Goal: Understand process/instructions

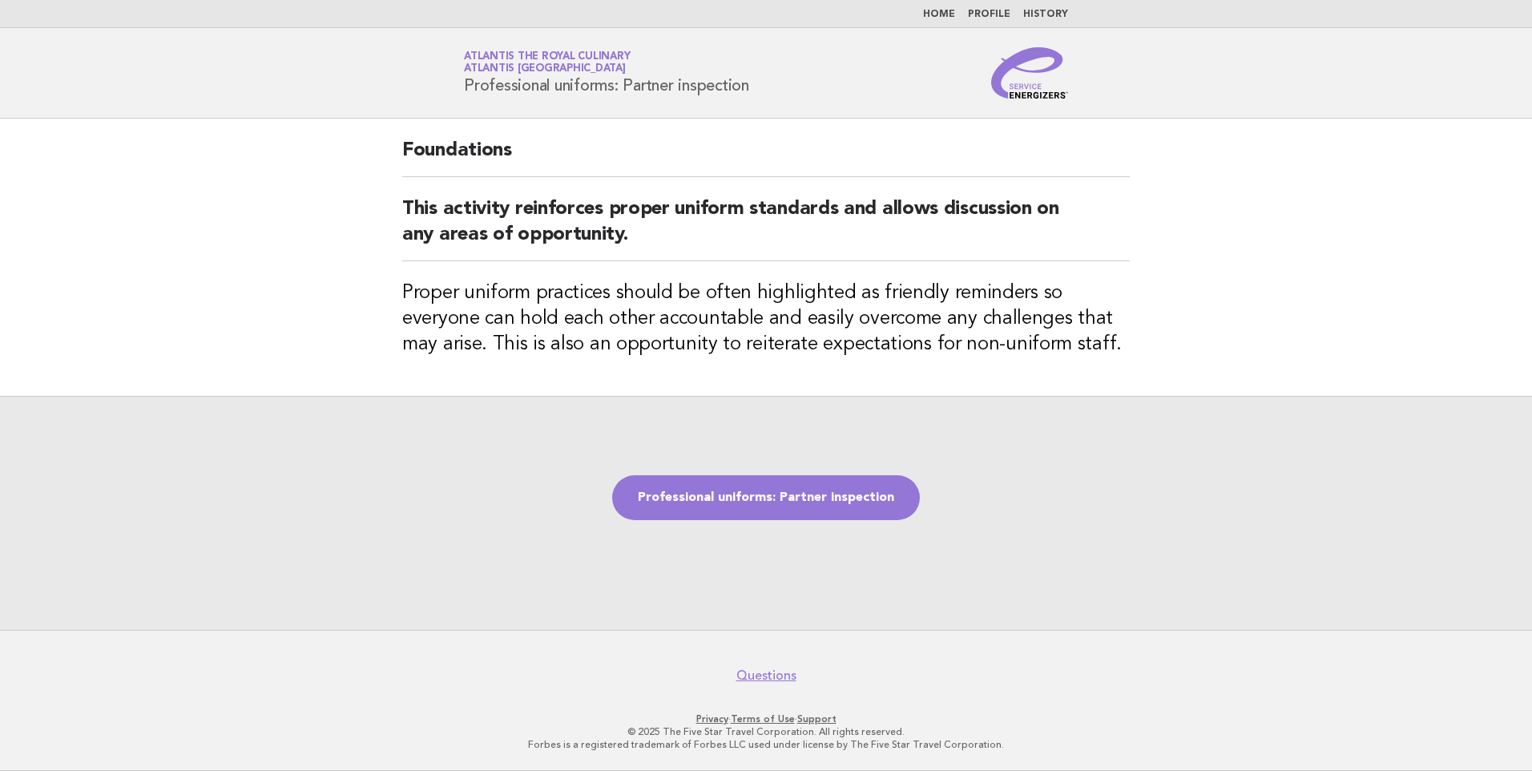
click at [950, 17] on link "Home" at bounding box center [939, 15] width 32 height 10
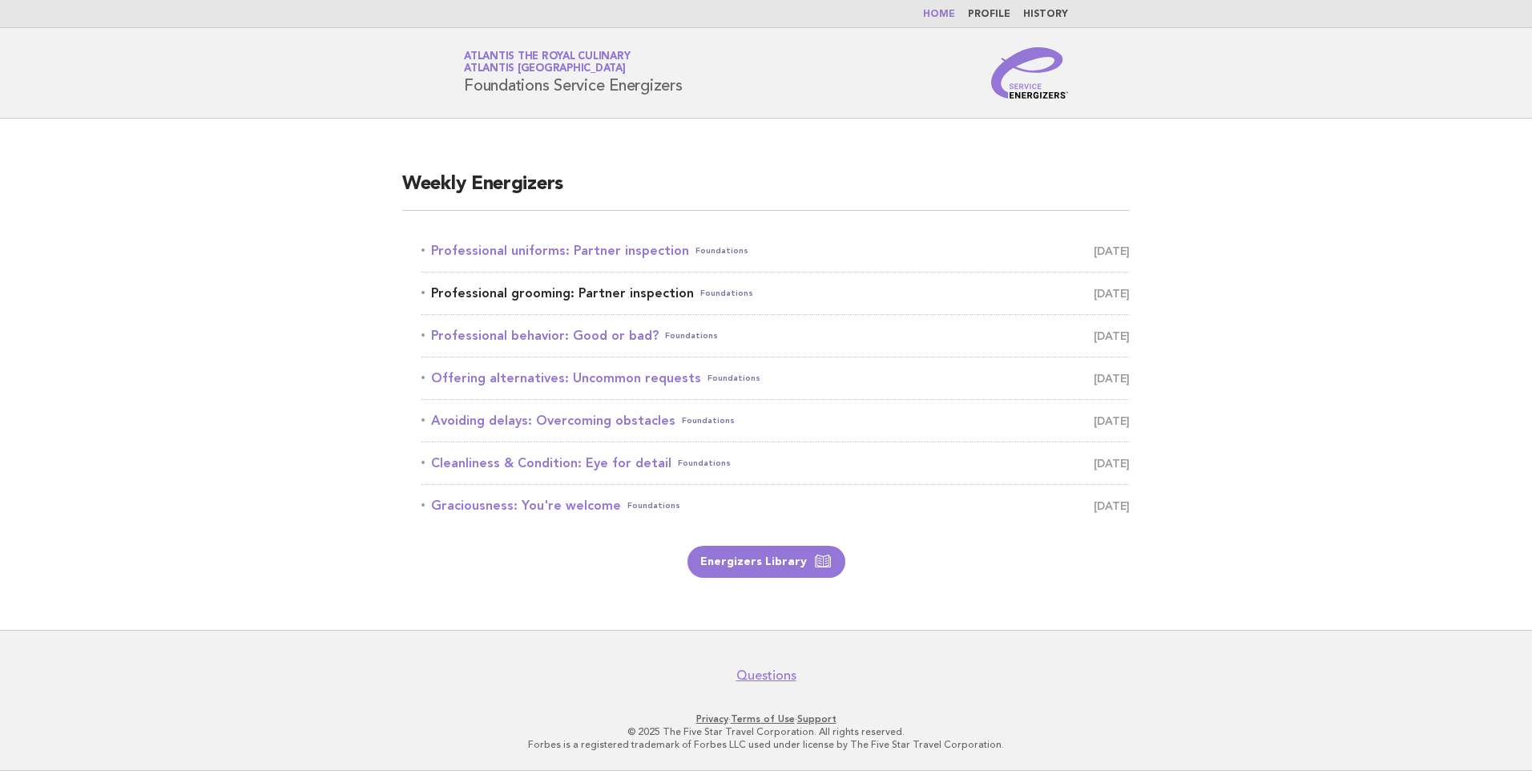
click at [545, 293] on link "Professional grooming: Partner inspection Foundations October 2" at bounding box center [776, 293] width 708 height 22
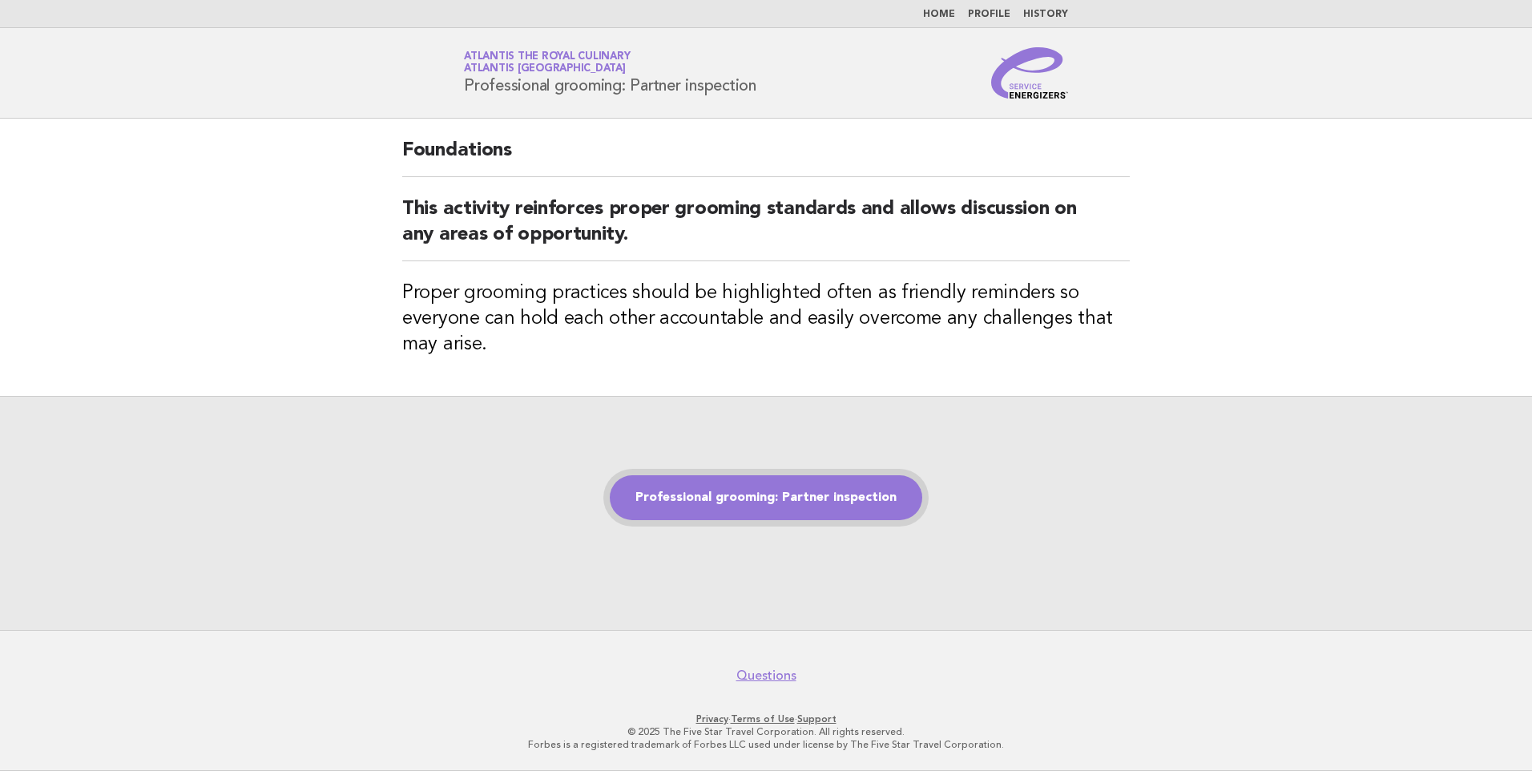
click at [718, 493] on link "Professional grooming: Partner inspection" at bounding box center [766, 497] width 313 height 45
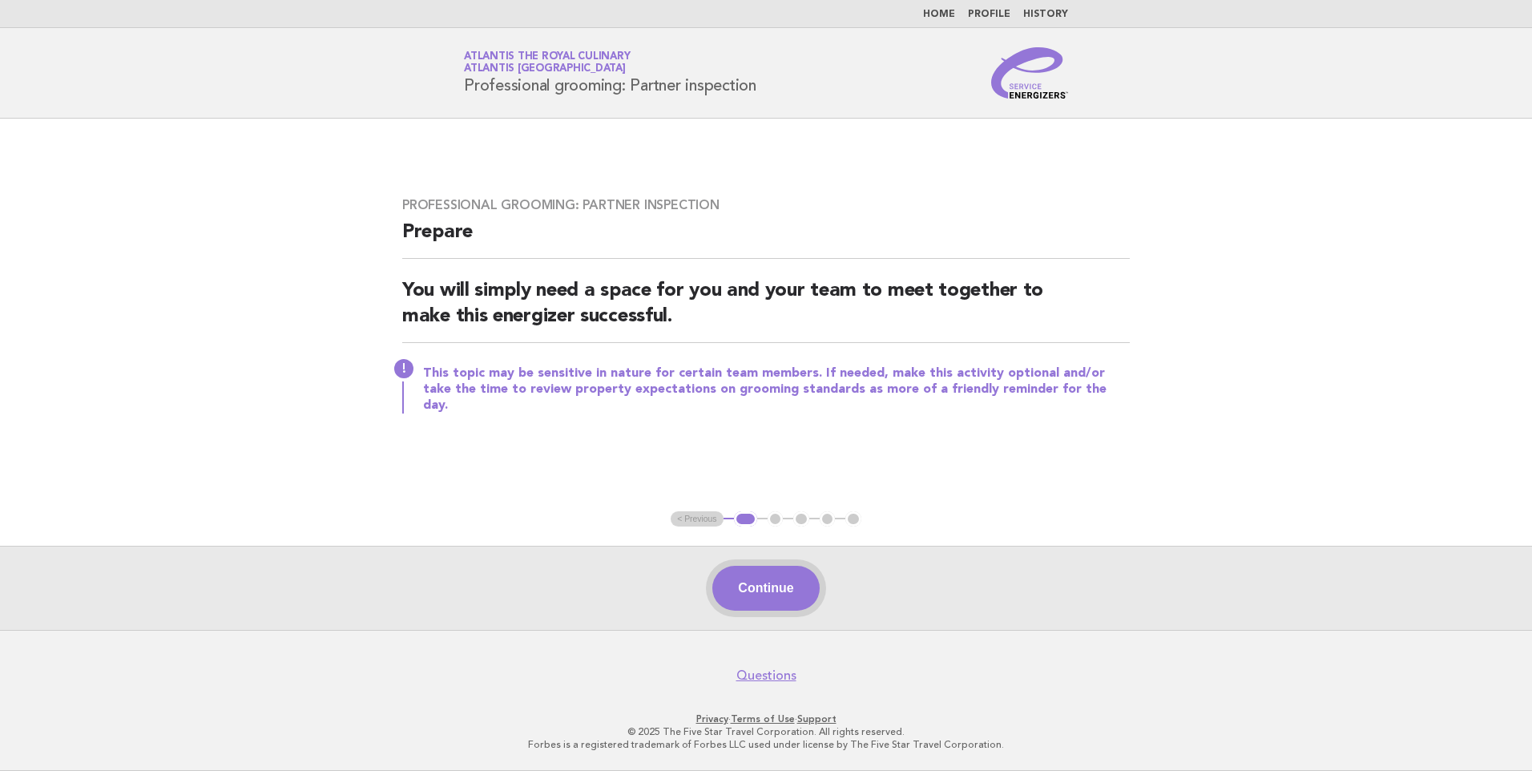
click at [805, 601] on button "Continue" at bounding box center [766, 588] width 107 height 45
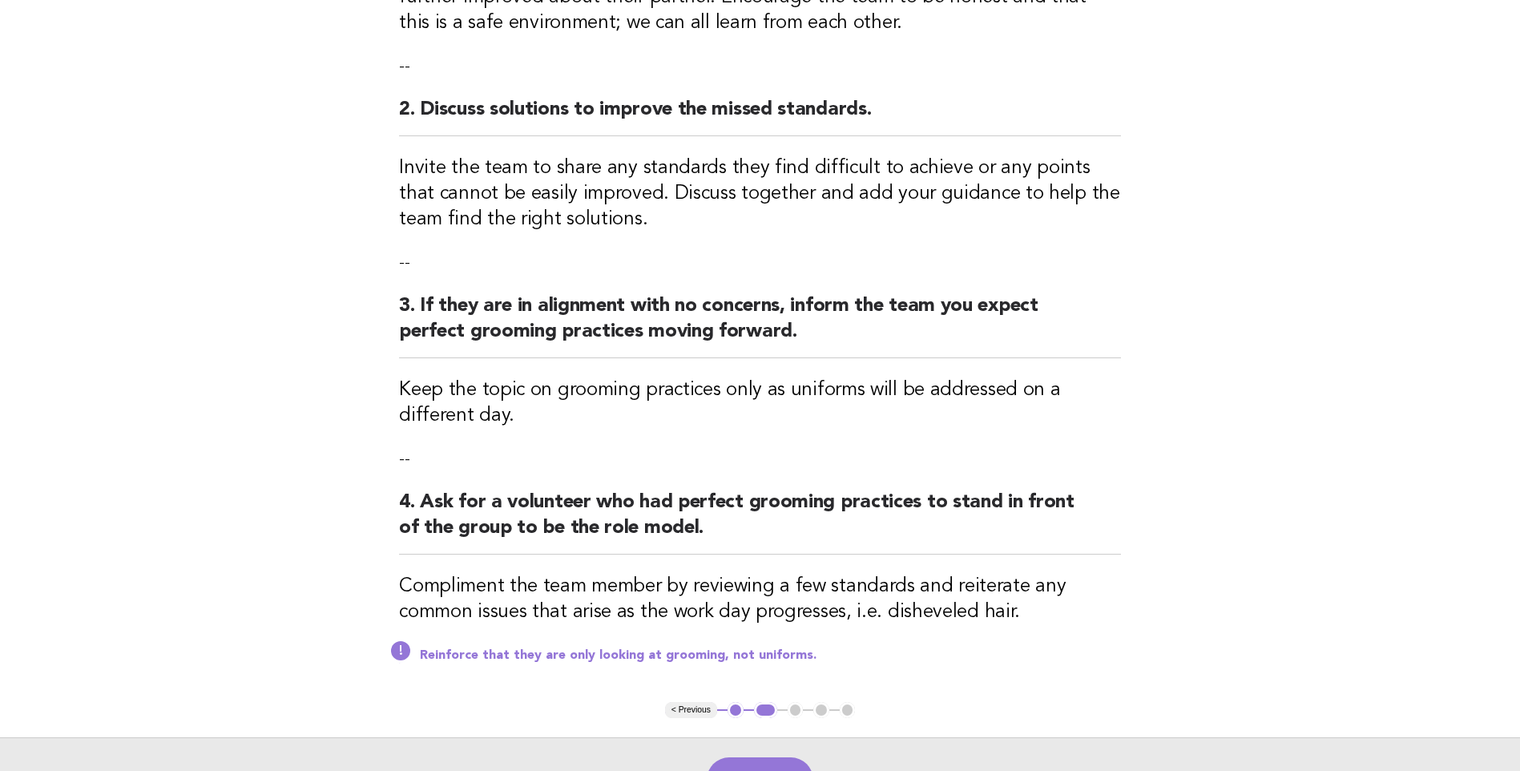
scroll to position [535, 0]
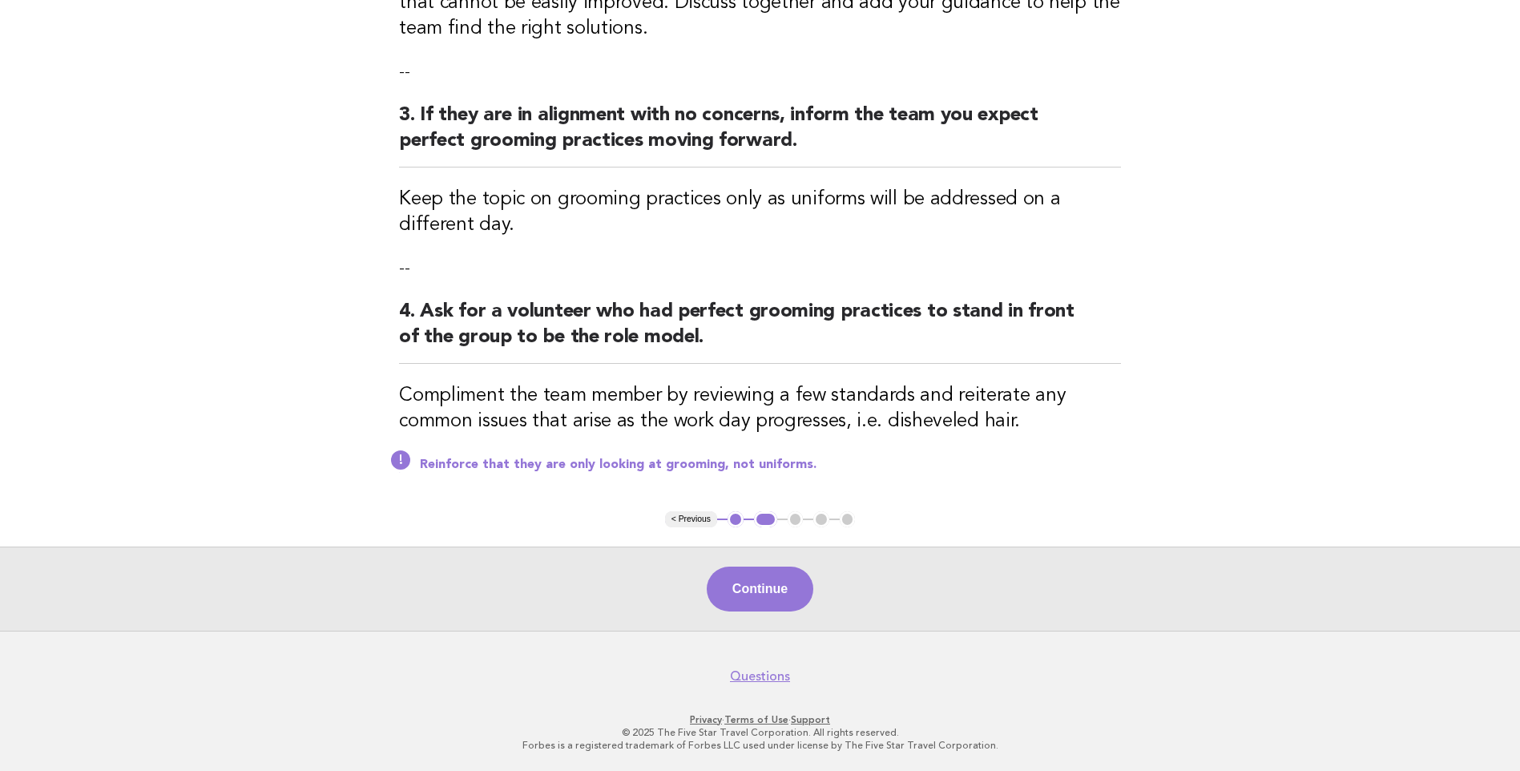
click at [752, 580] on button "Continue" at bounding box center [760, 589] width 107 height 45
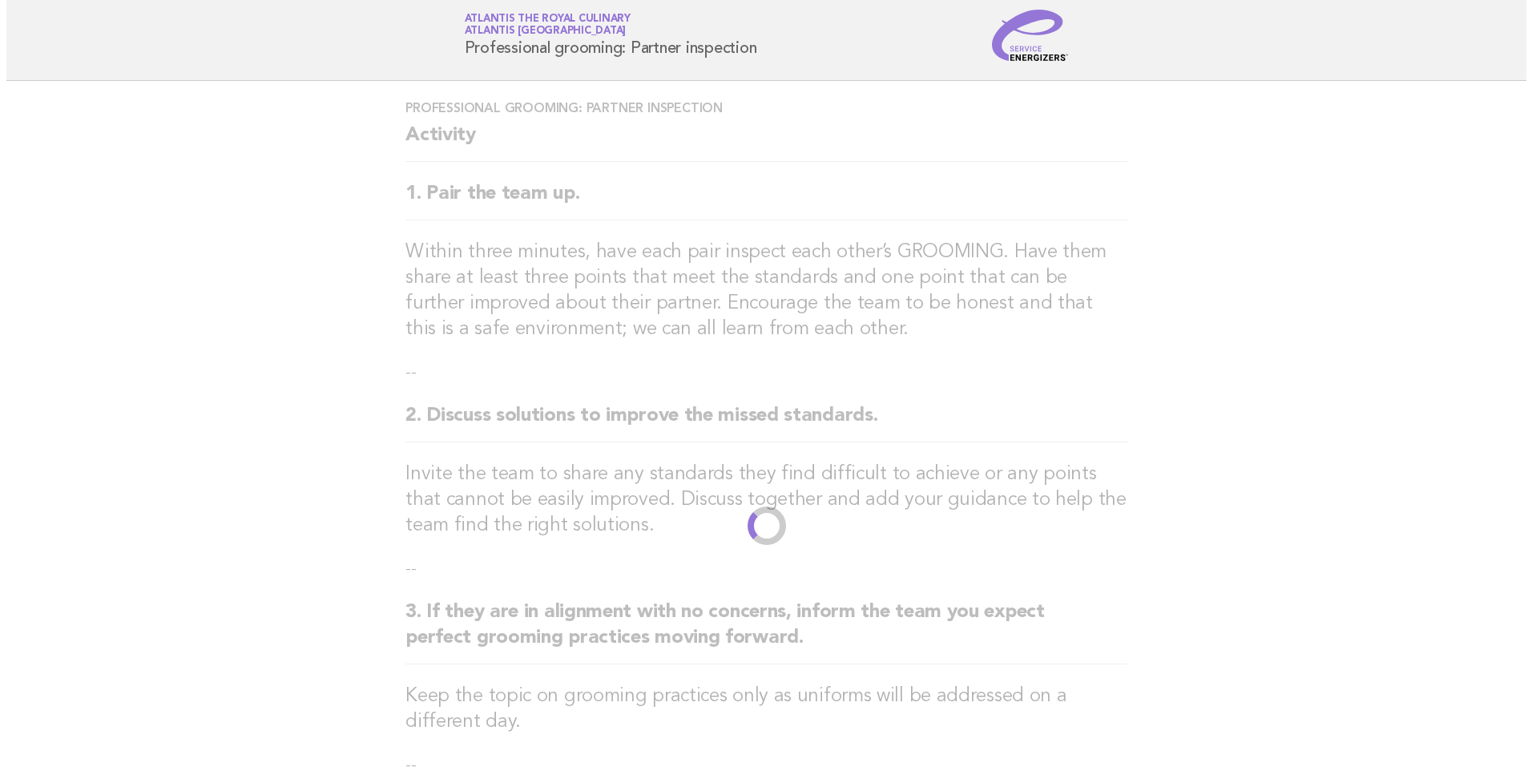
scroll to position [0, 0]
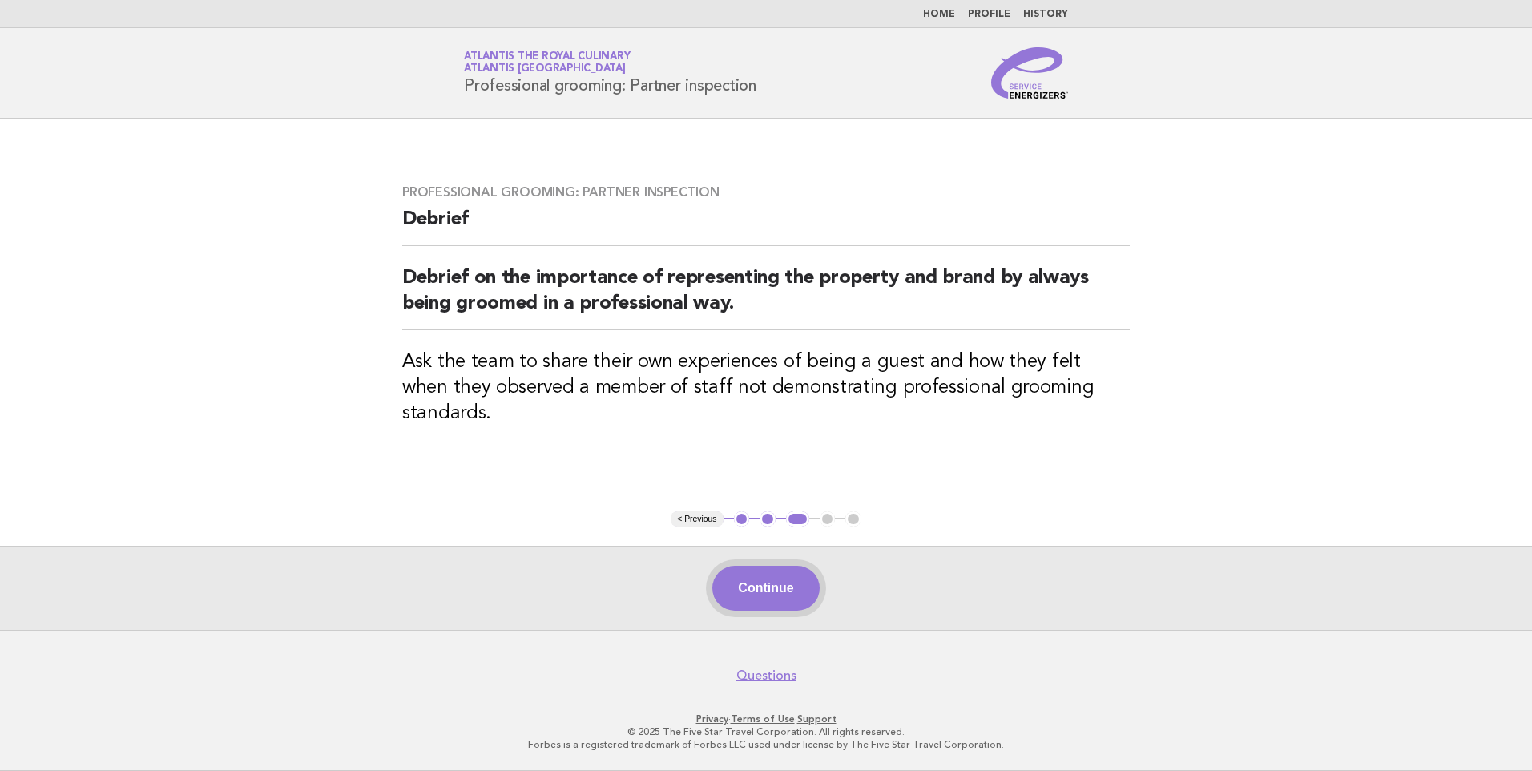
click at [769, 583] on button "Continue" at bounding box center [766, 588] width 107 height 45
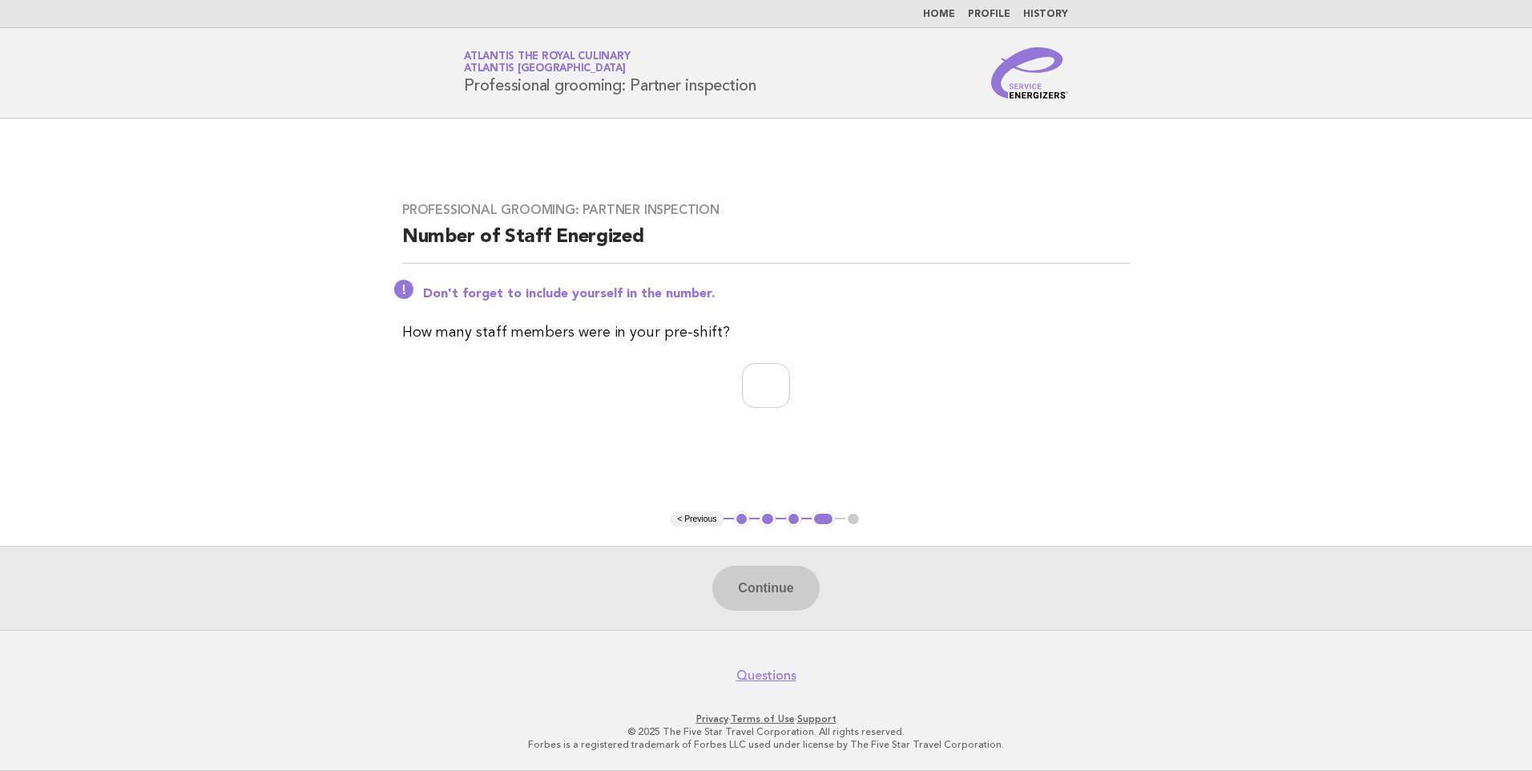
click at [772, 591] on div "Continue" at bounding box center [766, 588] width 1532 height 84
